Goal: Transaction & Acquisition: Purchase product/service

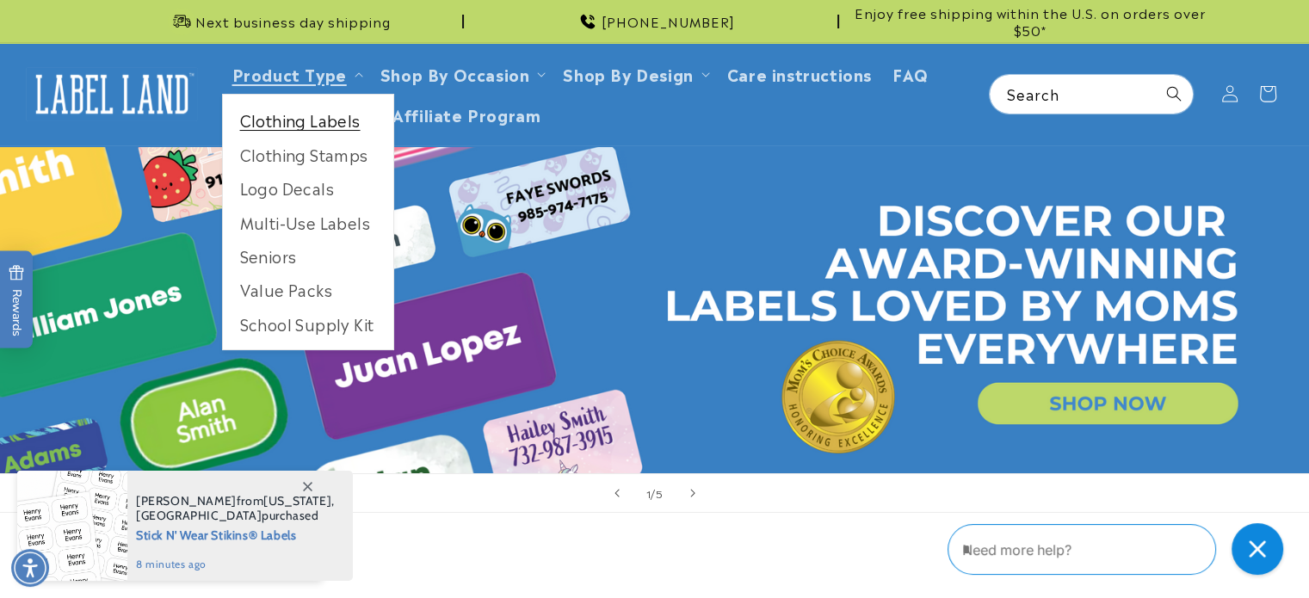
click at [289, 122] on link "Clothing Labels" at bounding box center [308, 120] width 170 height 34
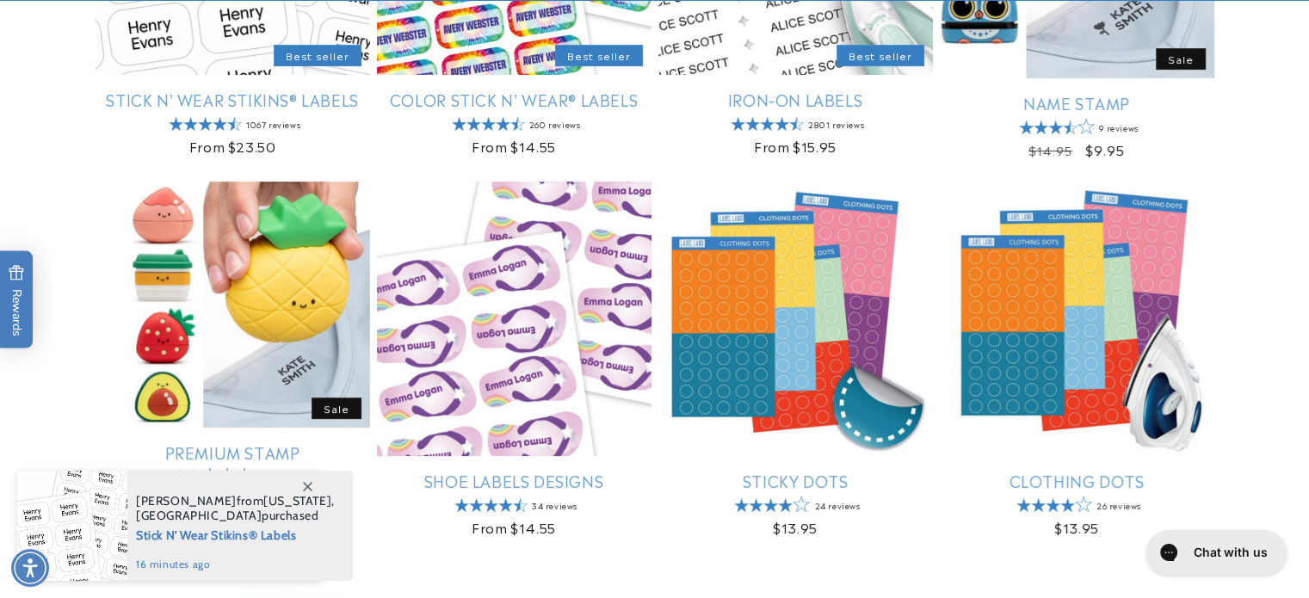
scroll to position [517, 0]
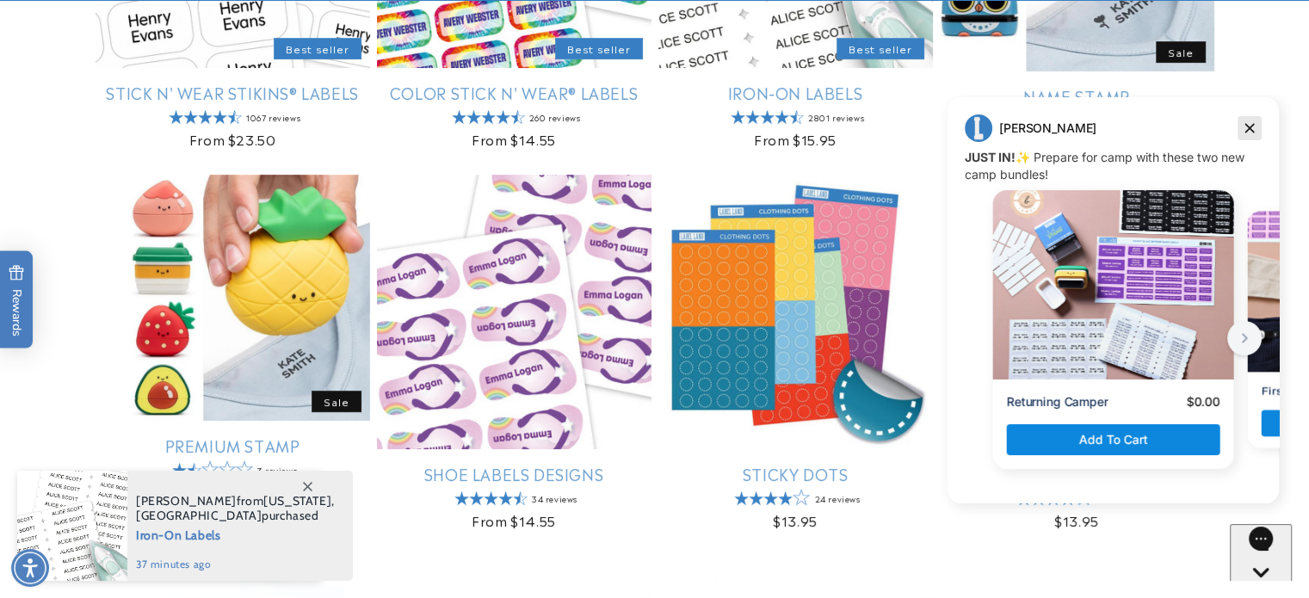
click at [1254, 130] on icon "Dismiss campaign" at bounding box center [1249, 128] width 17 height 21
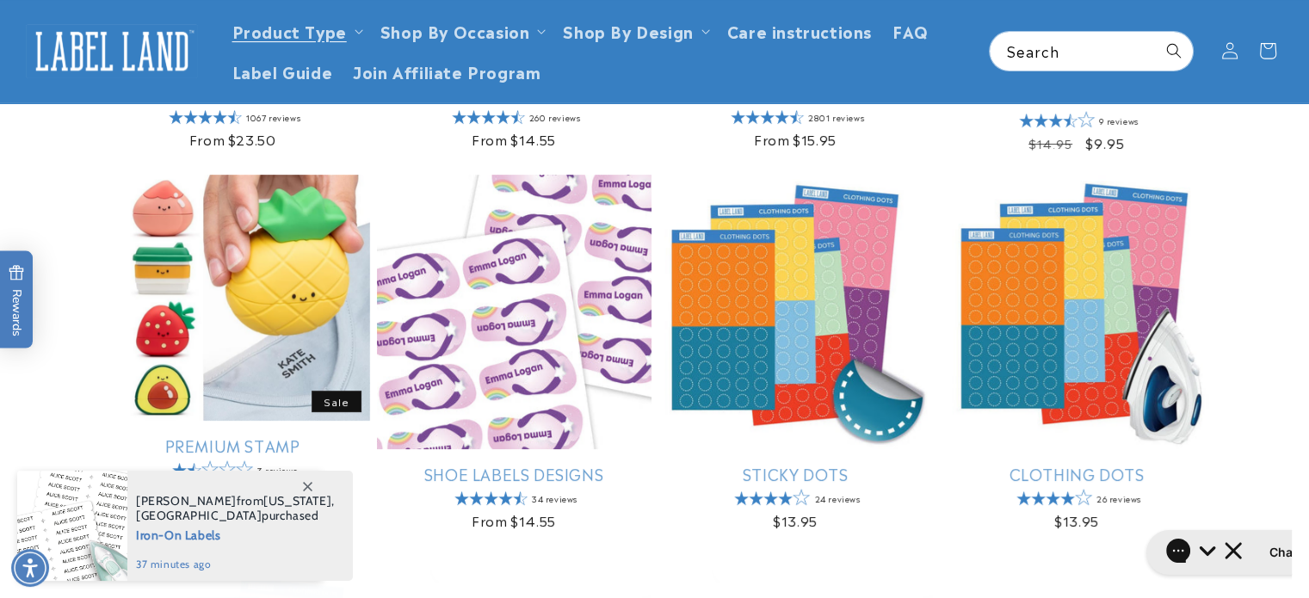
scroll to position [0, 0]
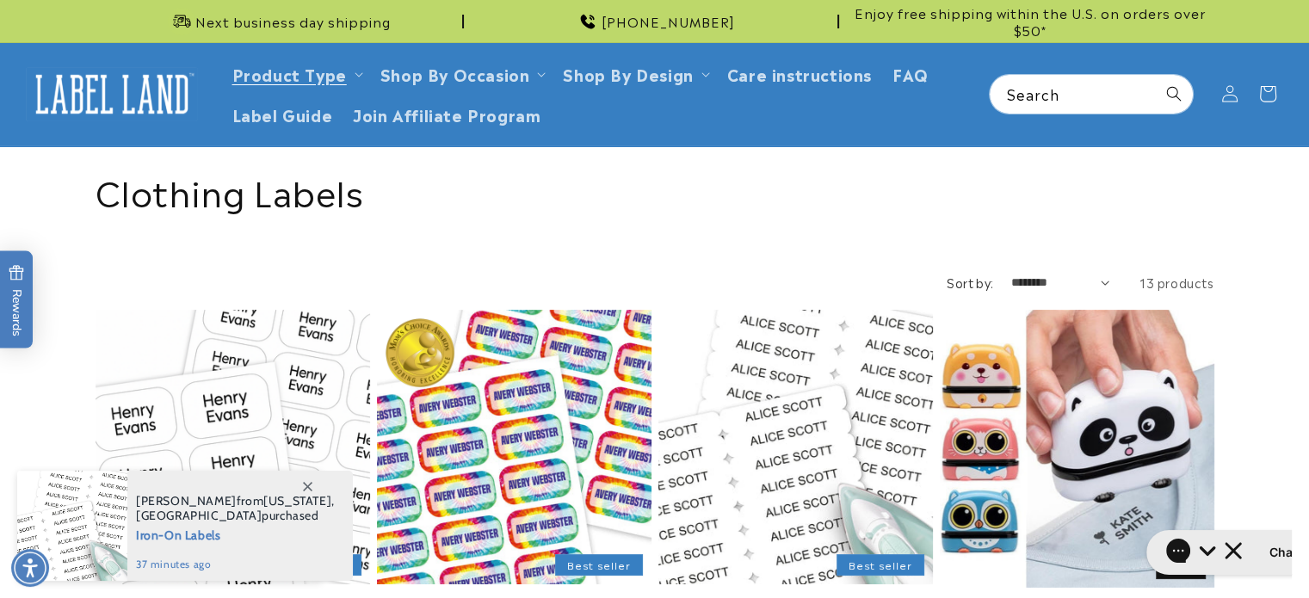
click at [462, 597] on link "Color Stick N' Wear® Labels" at bounding box center [514, 609] width 275 height 20
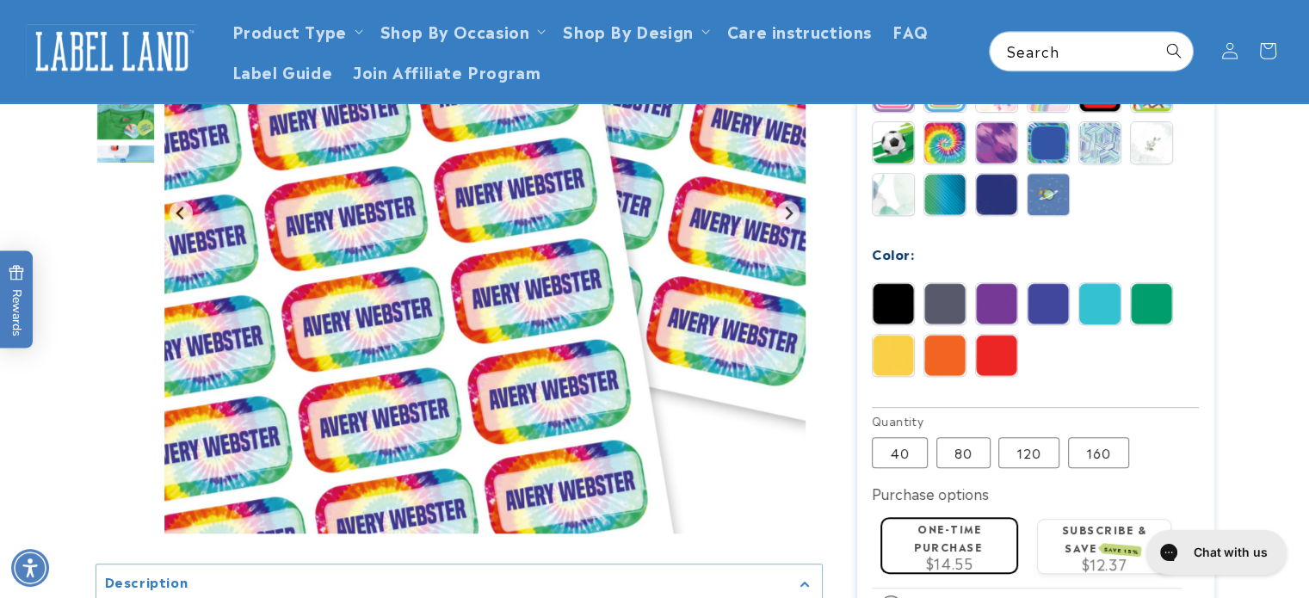
scroll to position [806, 0]
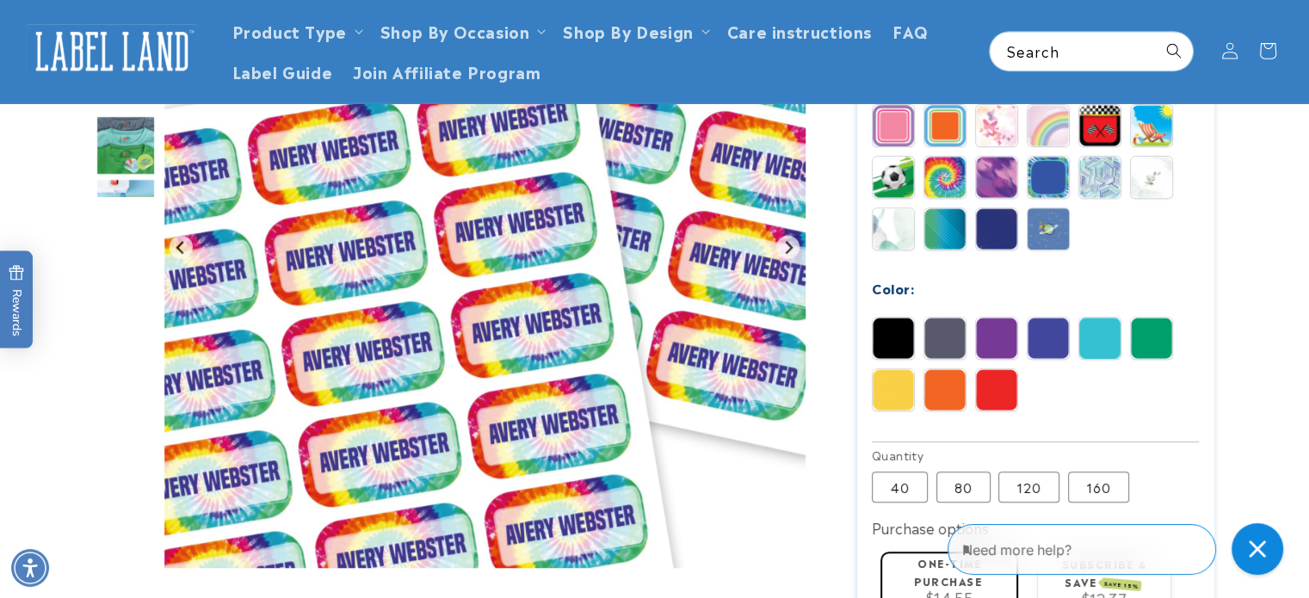
click at [993, 318] on img at bounding box center [996, 338] width 41 height 41
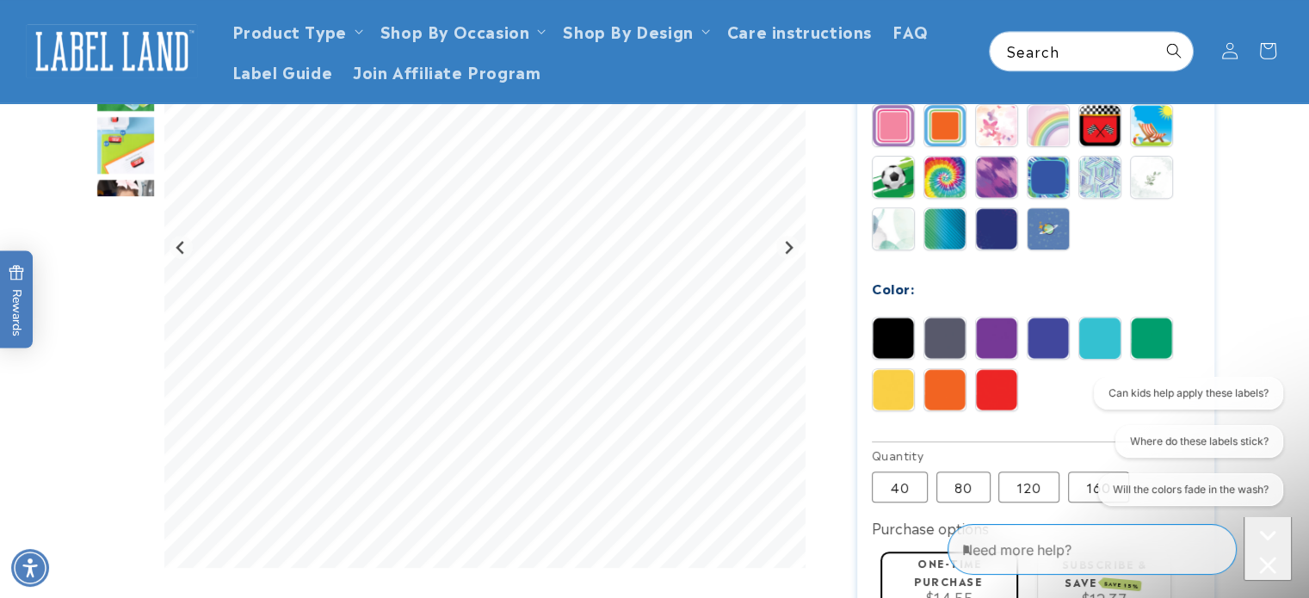
scroll to position [282, 0]
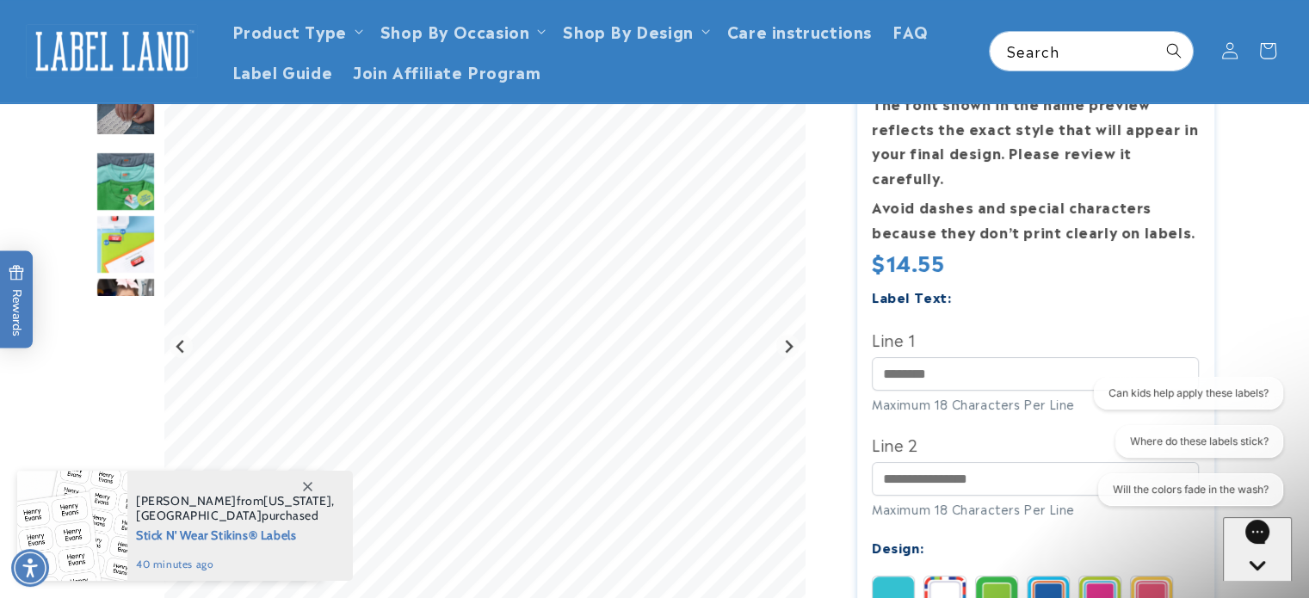
click at [898, 577] on img at bounding box center [893, 597] width 41 height 41
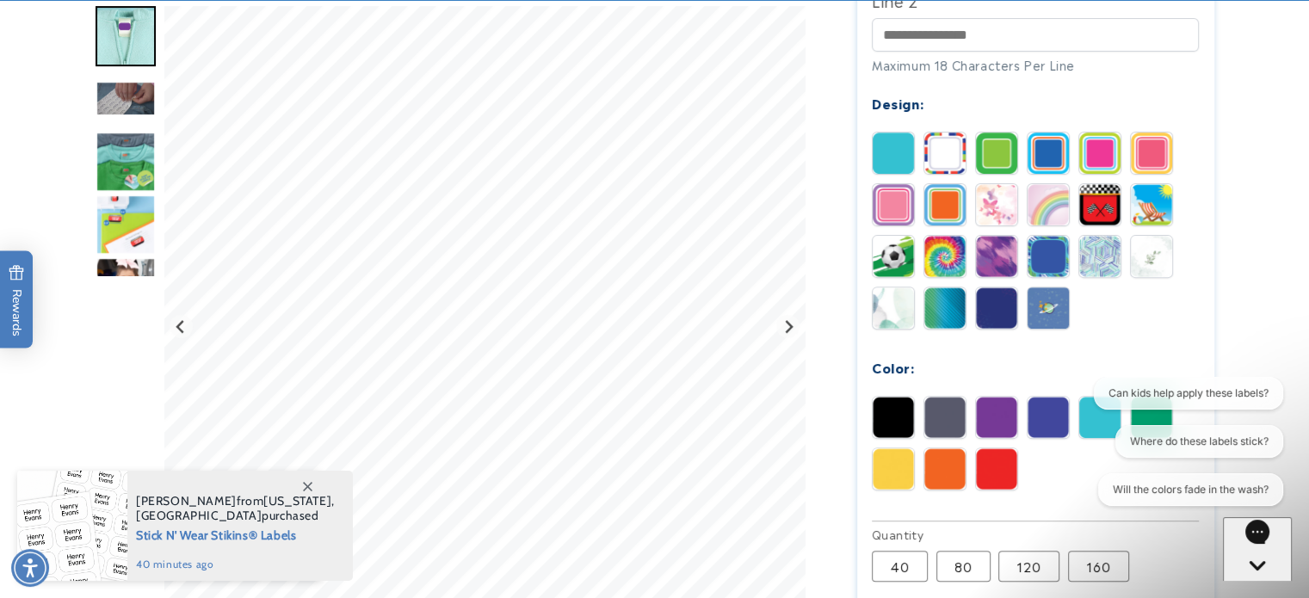
scroll to position [730, 0]
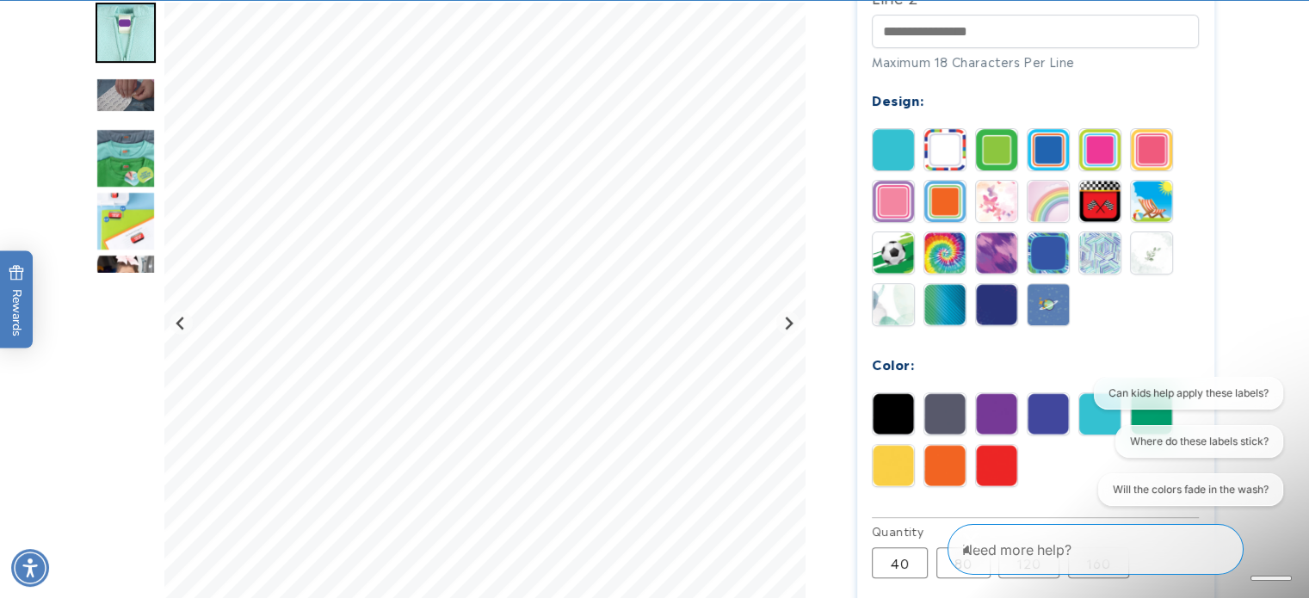
click at [887, 181] on img at bounding box center [893, 201] width 41 height 41
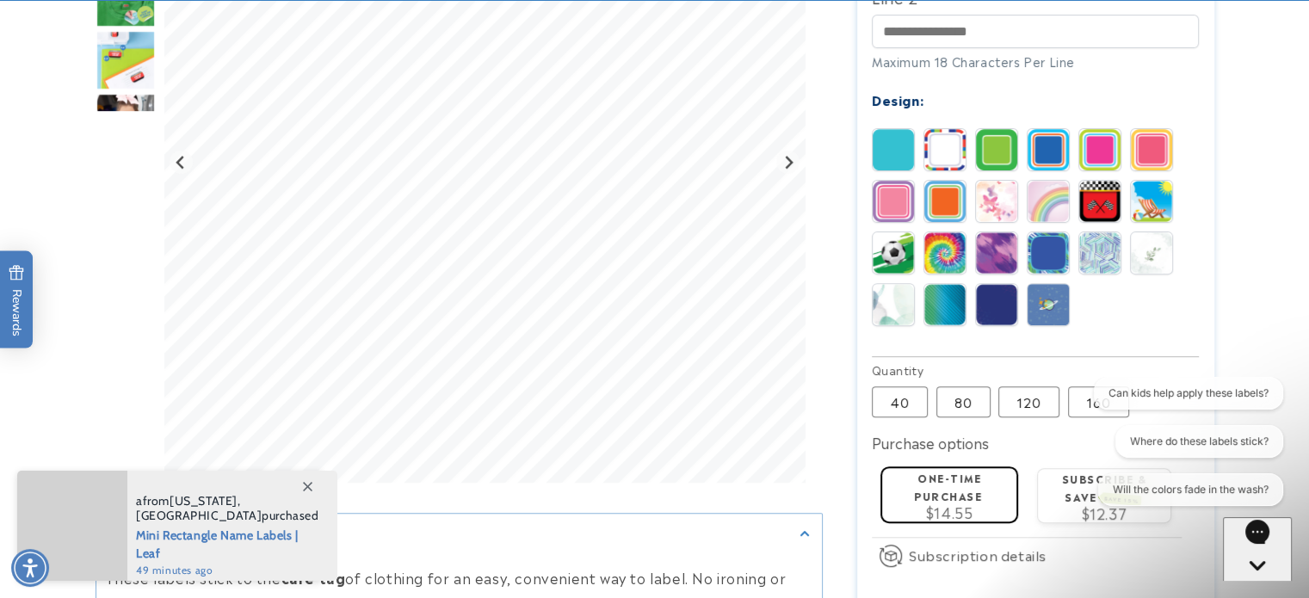
click at [993, 232] on img at bounding box center [996, 252] width 41 height 41
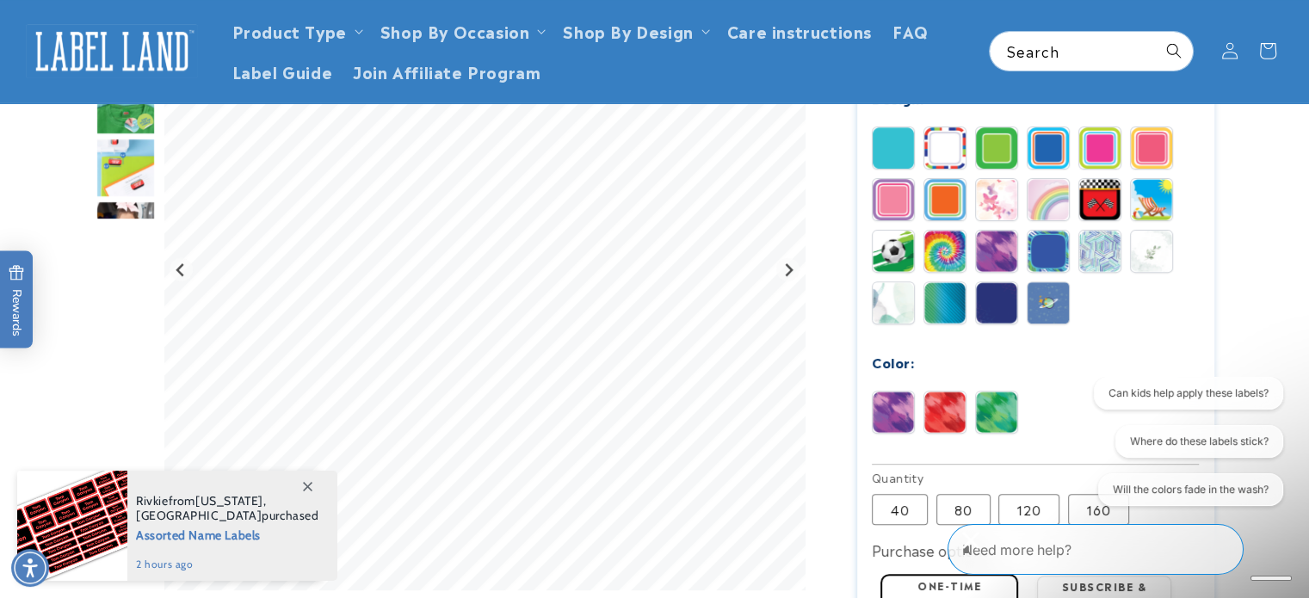
scroll to position [496, 0]
